Goal: Information Seeking & Learning: Learn about a topic

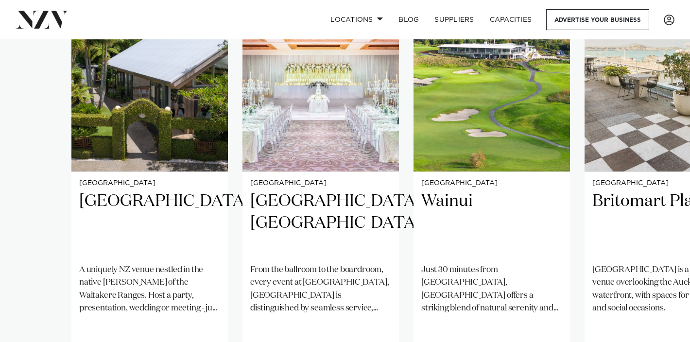
scroll to position [779, 0]
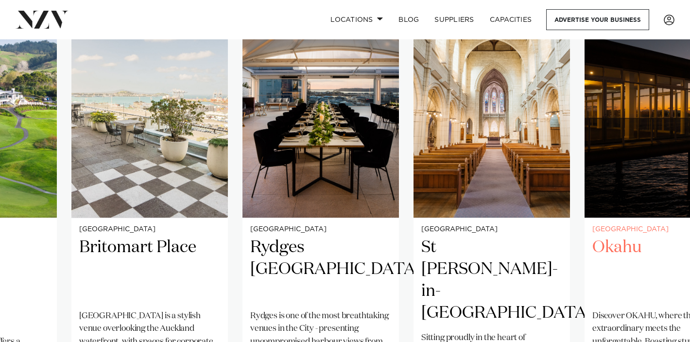
scroll to position [770, 0]
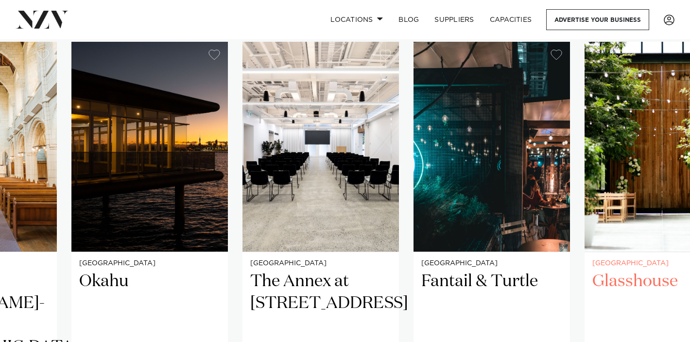
scroll to position [730, 0]
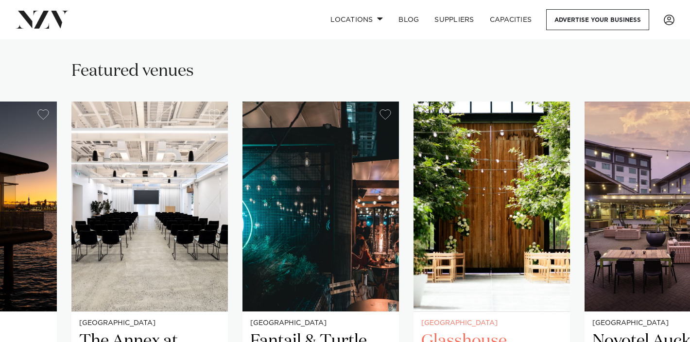
scroll to position [645, 0]
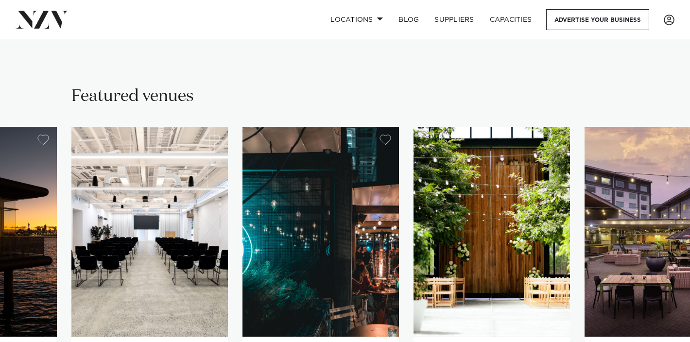
click at [488, 127] on img "10 / 26" at bounding box center [492, 232] width 156 height 210
